Goal: Navigation & Orientation: Understand site structure

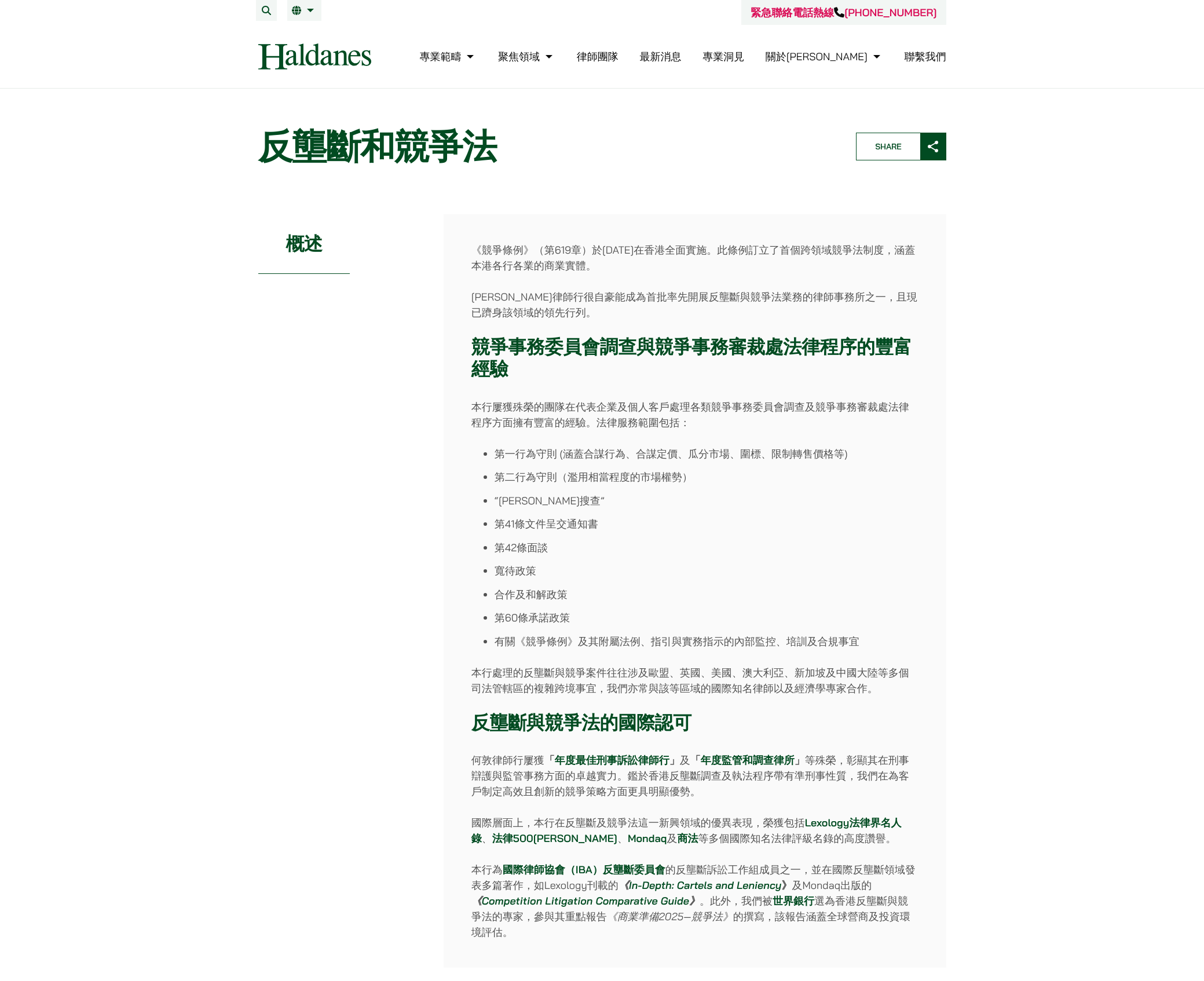
click at [650, 339] on strong "競爭事務委員會調查與競爭事務審裁處 法律程序 的豐富經驗" at bounding box center [691, 357] width 440 height 46
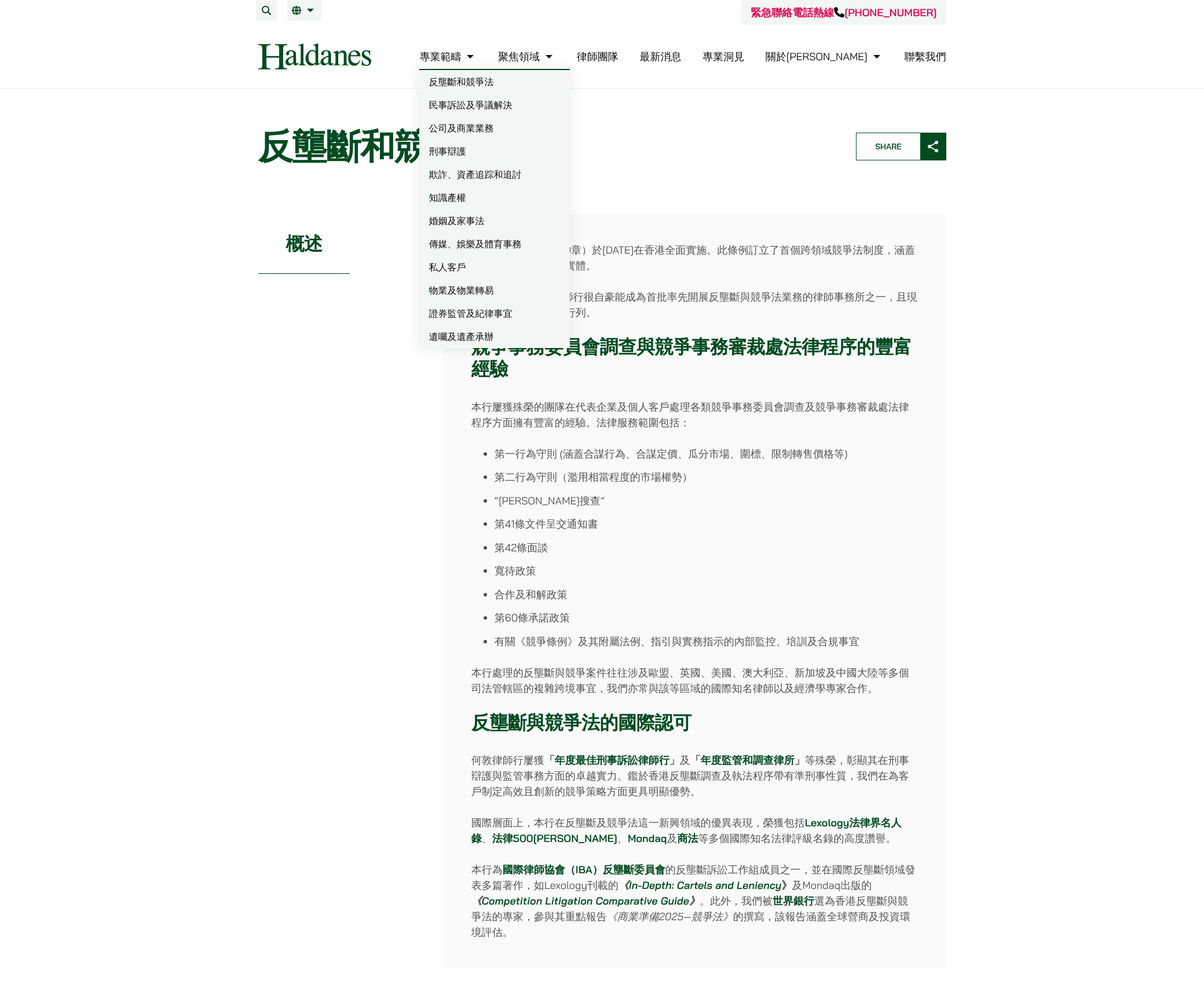
click at [498, 98] on link "民事訴訟及爭議解決" at bounding box center [494, 105] width 150 height 23
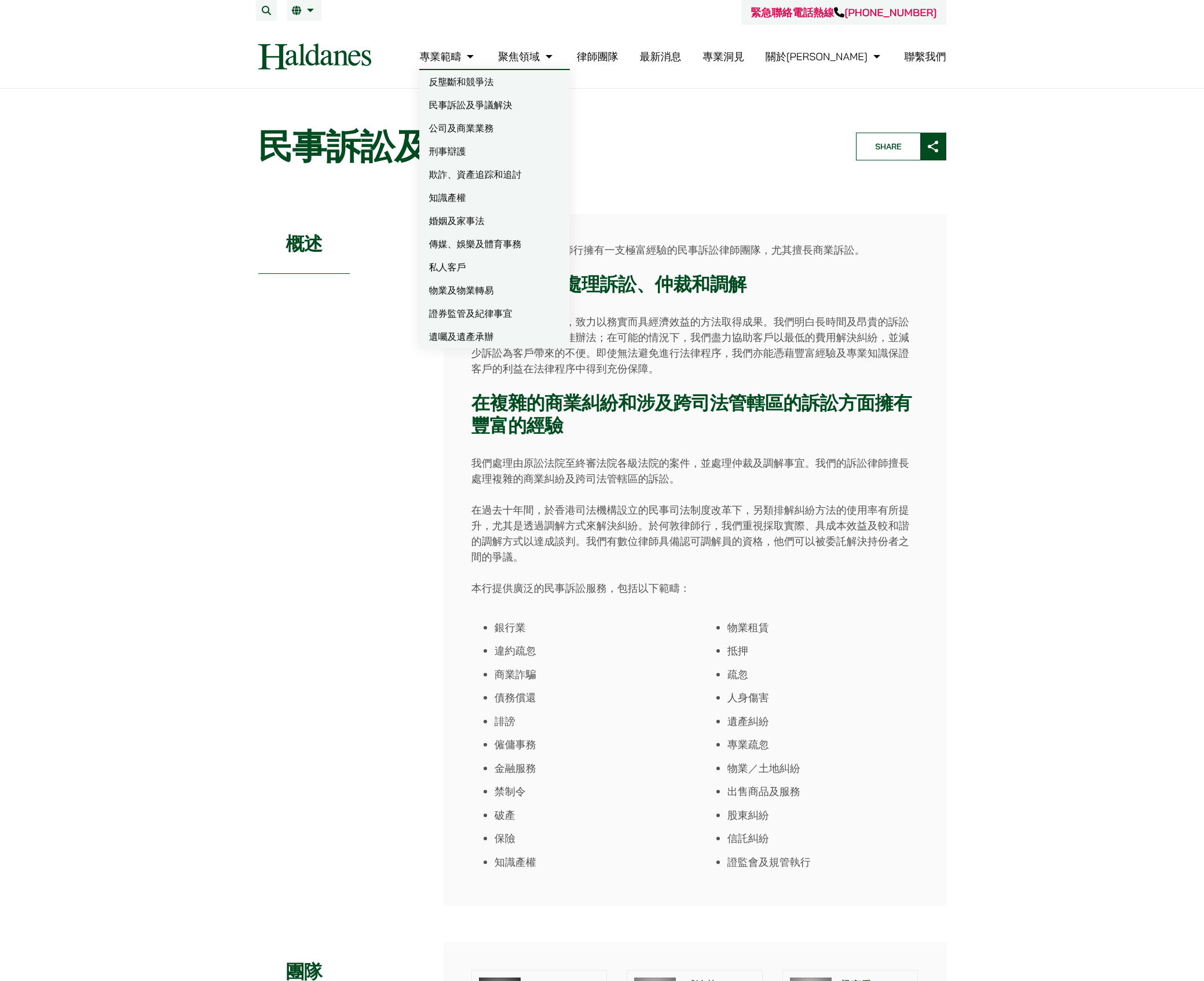
click at [370, 51] on img at bounding box center [315, 56] width 113 height 26
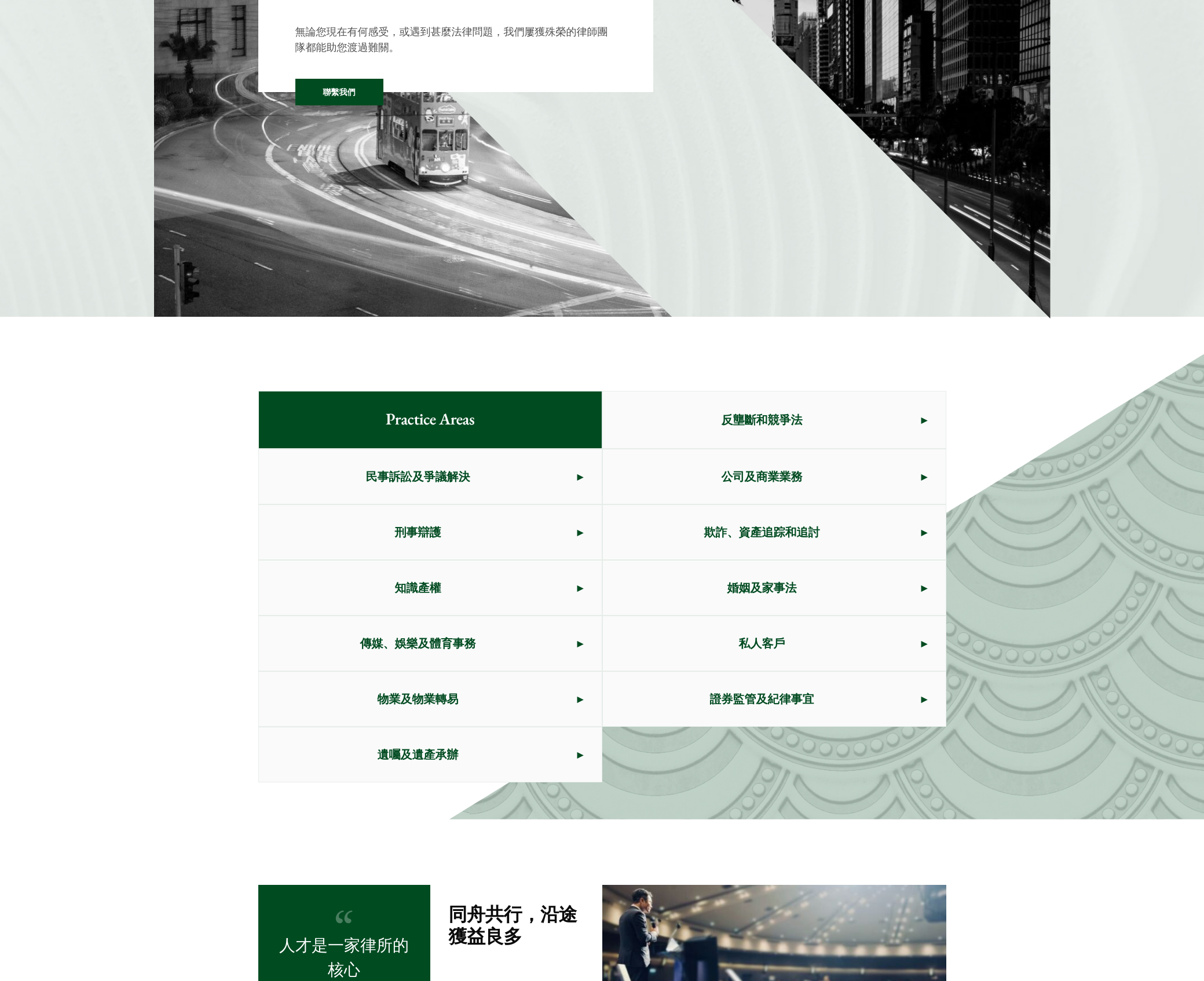
scroll to position [420, 0]
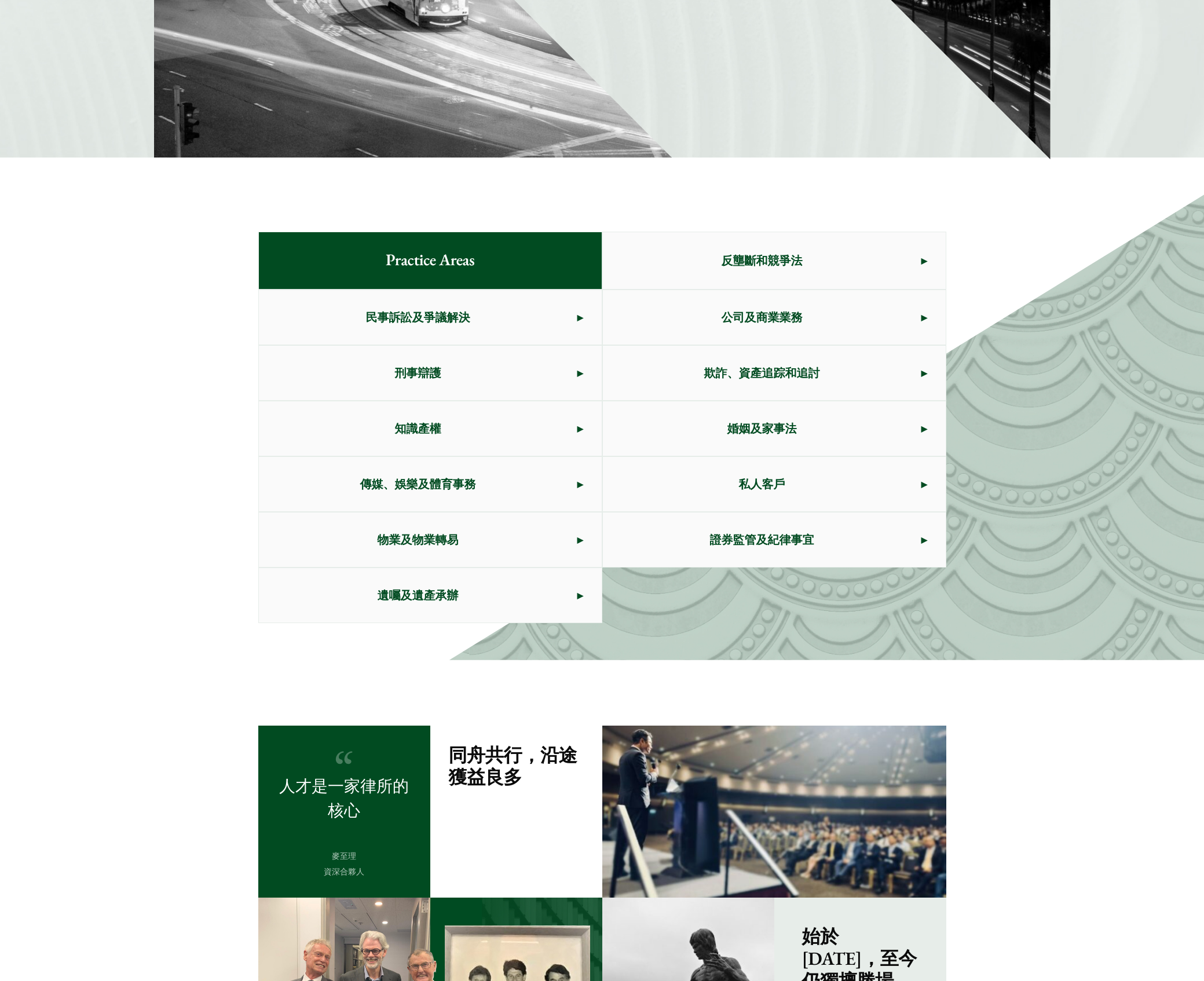
click at [677, 344] on span "公司及商業業務" at bounding box center [762, 317] width 318 height 54
click at [673, 298] on span "公司及商業業務" at bounding box center [762, 317] width 318 height 54
click at [649, 296] on span "公司及商業業務" at bounding box center [762, 317] width 318 height 54
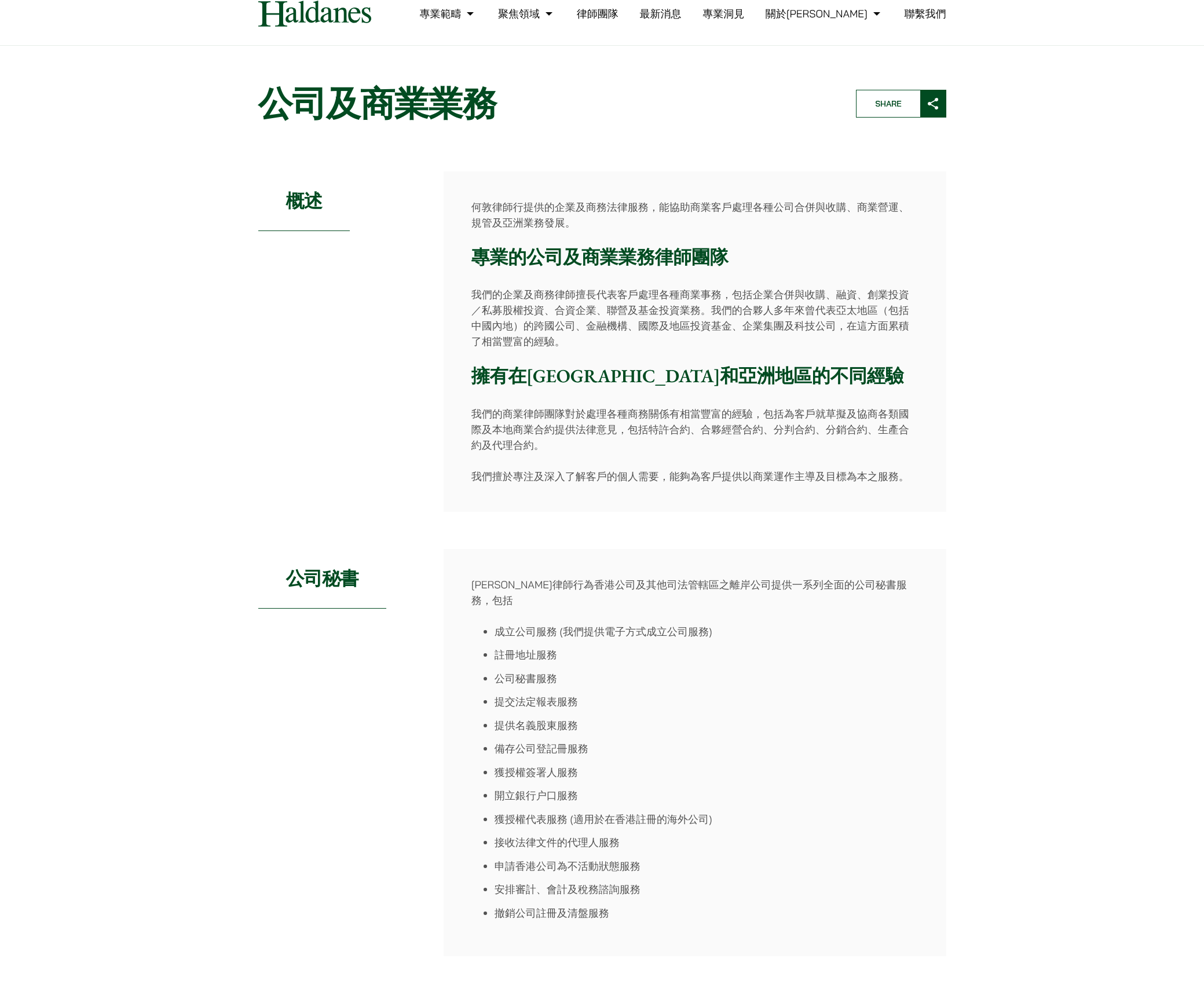
scroll to position [51, 0]
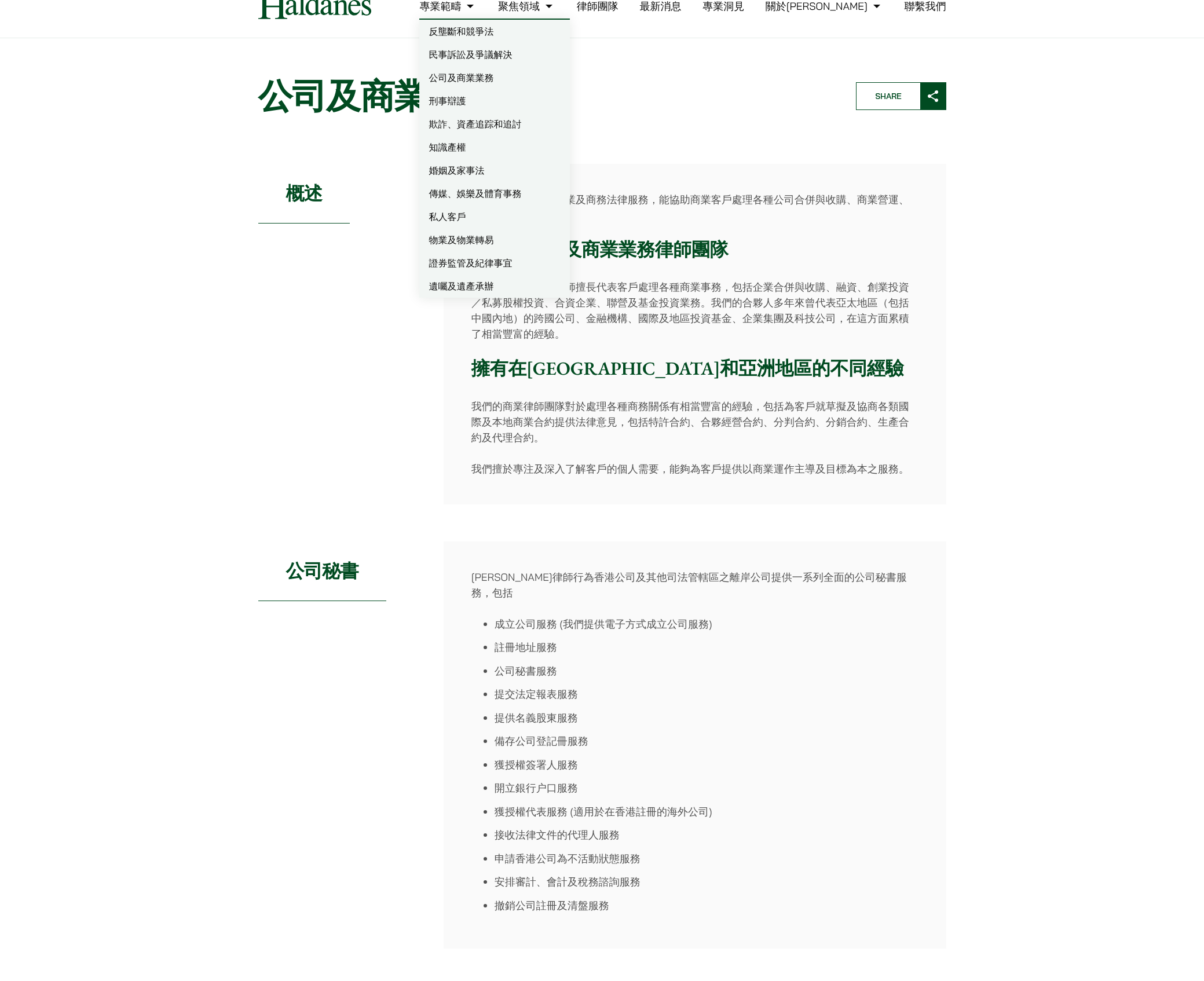
click at [501, 48] on link "民事訴訟及爭議解決" at bounding box center [494, 54] width 150 height 23
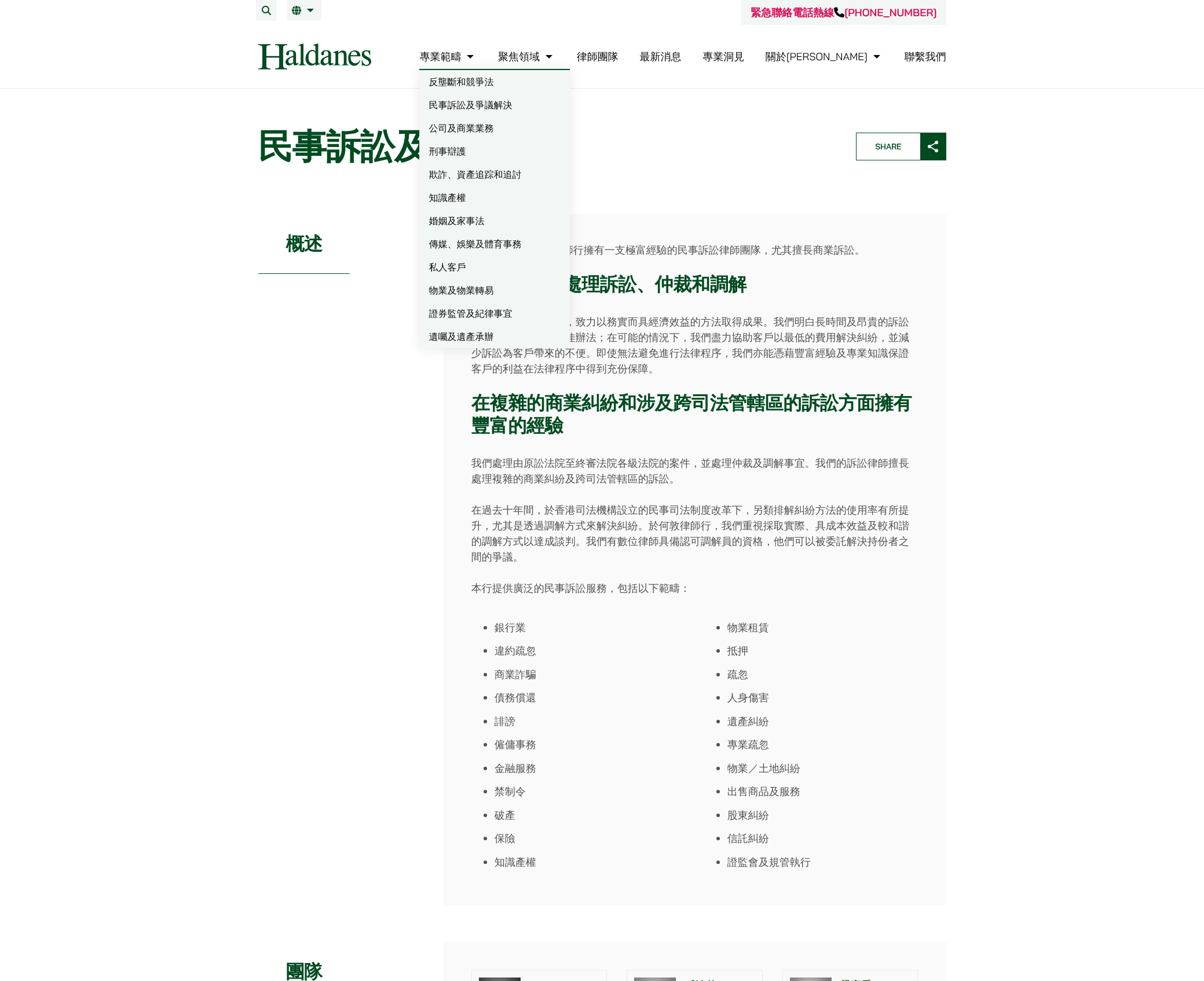
click at [500, 196] on link "知識產權" at bounding box center [494, 197] width 150 height 23
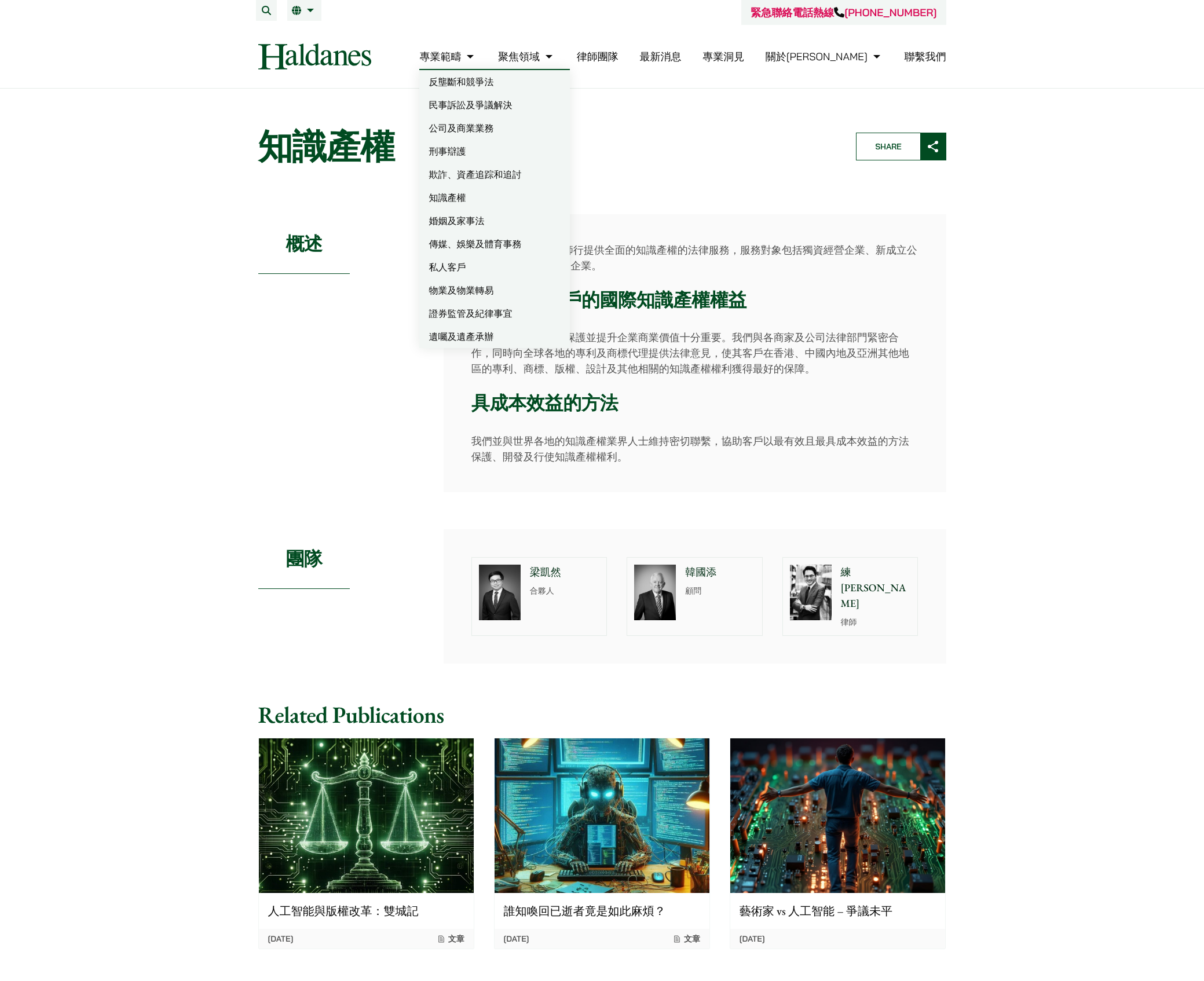
click at [506, 288] on link "物業及物業轉易" at bounding box center [494, 290] width 150 height 23
